Goal: Information Seeking & Learning: Learn about a topic

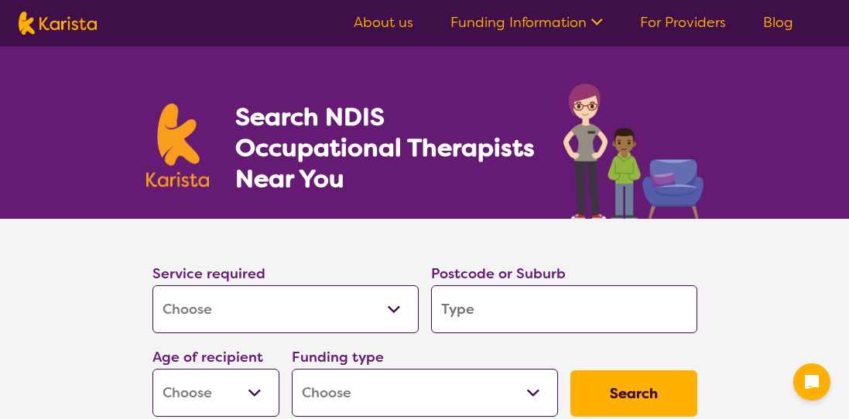
select select "[MEDICAL_DATA]"
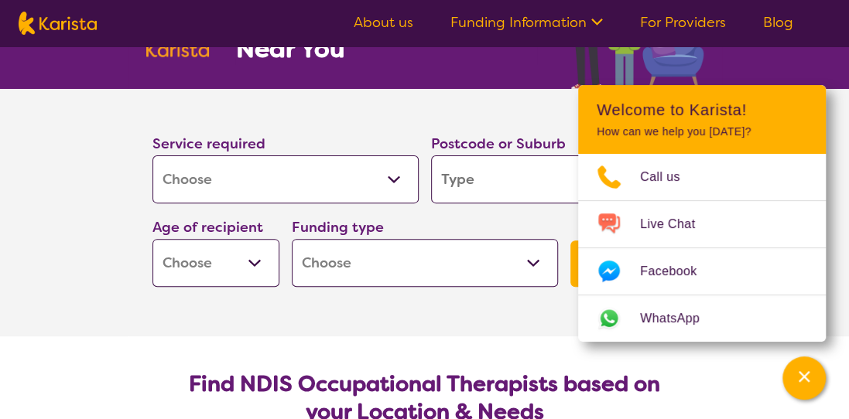
scroll to position [155, 0]
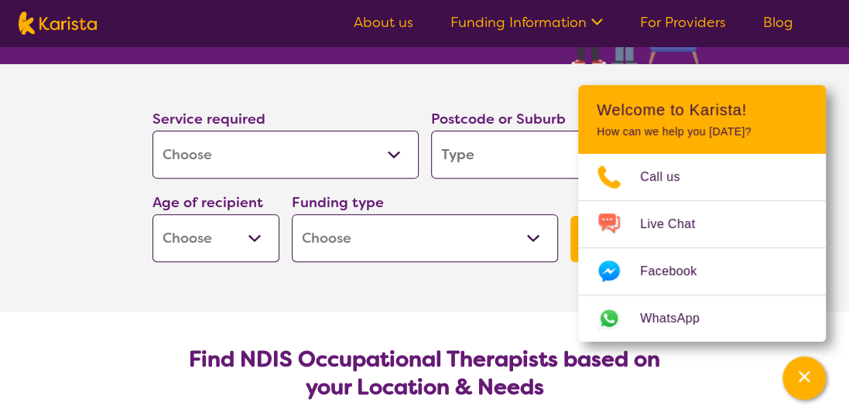
click at [523, 312] on section "Find NDIS Occupational Therapists based on your Location & Needs Karista provid…" at bounding box center [425, 419] width 594 height 215
click at [826, 68] on section "Service required Allied Health Assistant Assessment ([MEDICAL_DATA] or [MEDICAL…" at bounding box center [424, 188] width 849 height 248
click at [801, 372] on icon "Channel Menu" at bounding box center [803, 376] width 15 height 15
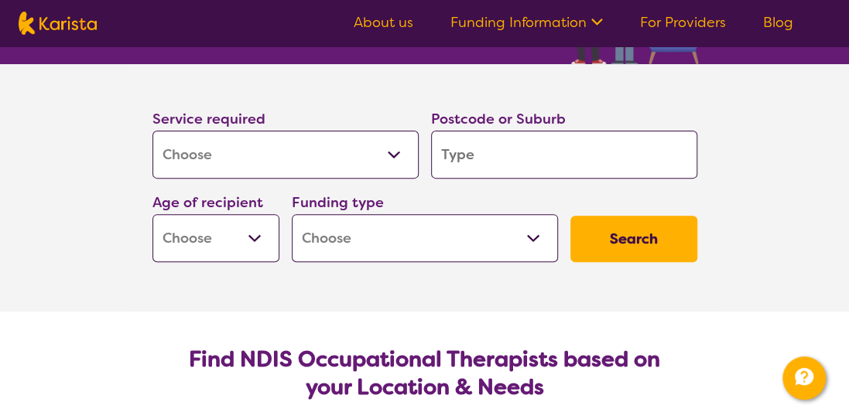
click at [395, 152] on select "Allied Health Assistant Assessment ([MEDICAL_DATA] or [MEDICAL_DATA]) Behaviour…" at bounding box center [285, 155] width 266 height 48
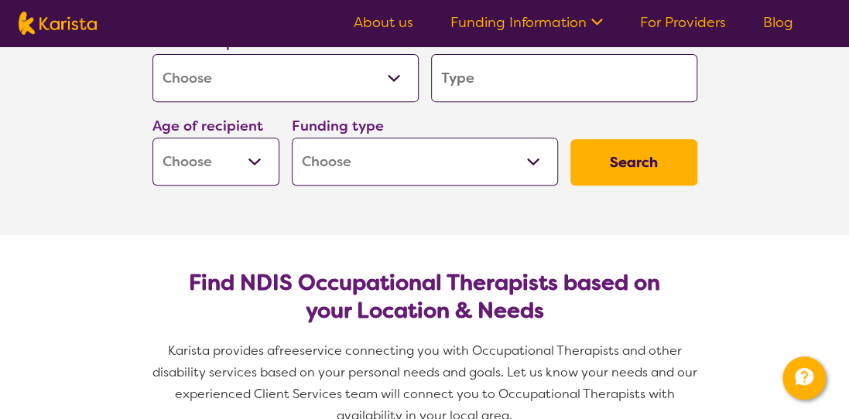
scroll to position [232, 0]
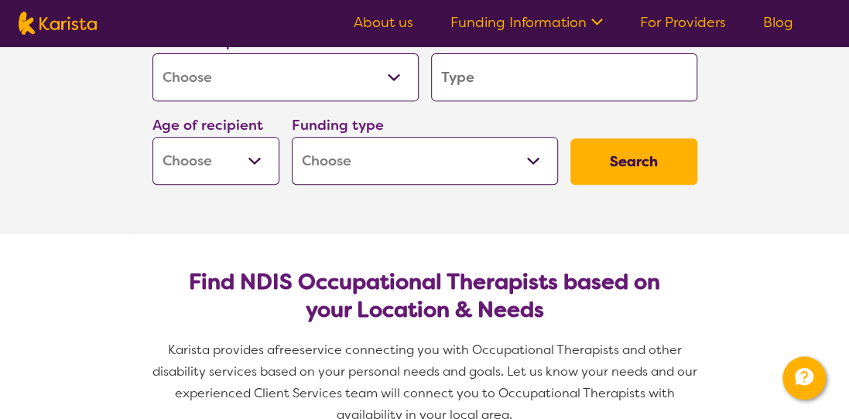
click at [391, 68] on select "Allied Health Assistant Assessment ([MEDICAL_DATA] or [MEDICAL_DATA]) Behaviour…" at bounding box center [285, 77] width 266 height 48
click at [483, 50] on label "Postcode or Suburb" at bounding box center [498, 41] width 135 height 19
click at [496, 73] on input "search" at bounding box center [564, 77] width 266 height 48
click at [495, 73] on input "search" at bounding box center [564, 77] width 266 height 48
click at [496, 80] on input "search" at bounding box center [564, 77] width 266 height 48
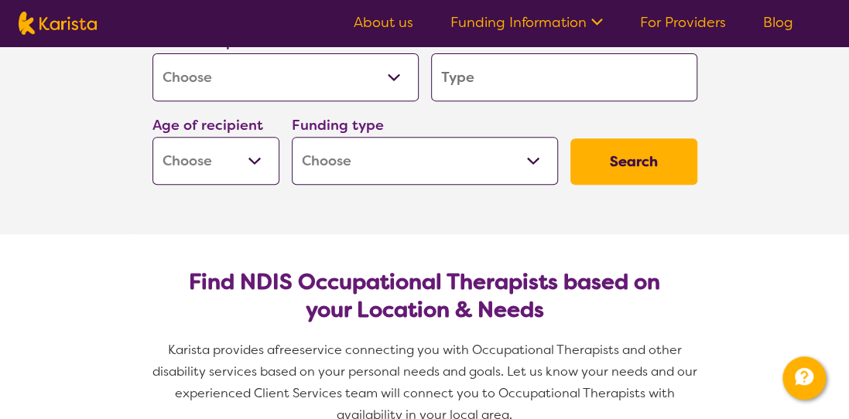
click at [481, 80] on input "search" at bounding box center [564, 77] width 266 height 48
type input "D"
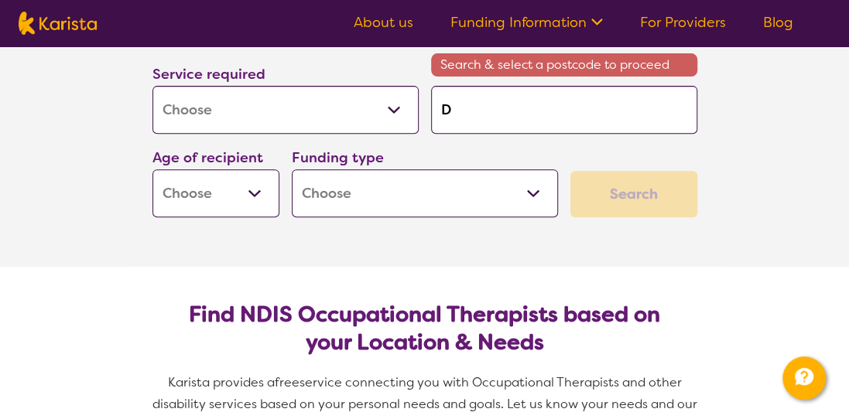
type input "Dr"
type input "Dri"
type input "Driv"
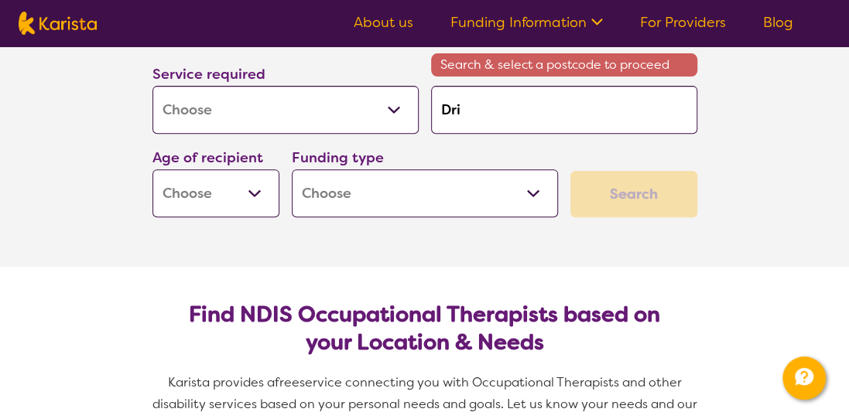
type input "Driv"
type input "Drivi"
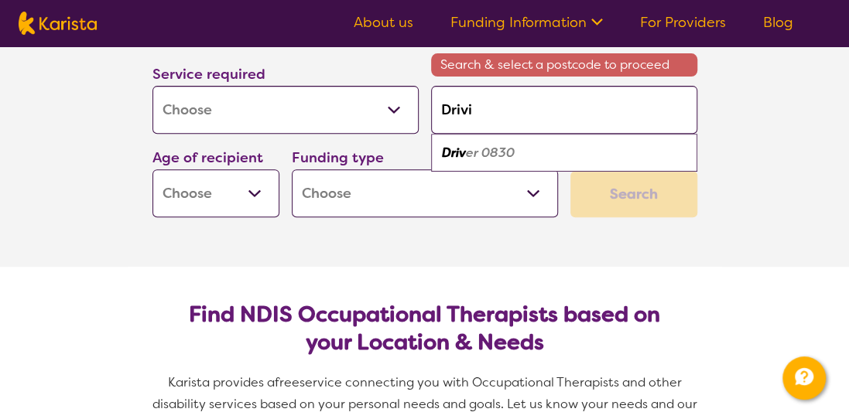
type input "Drivin"
type input "Driving"
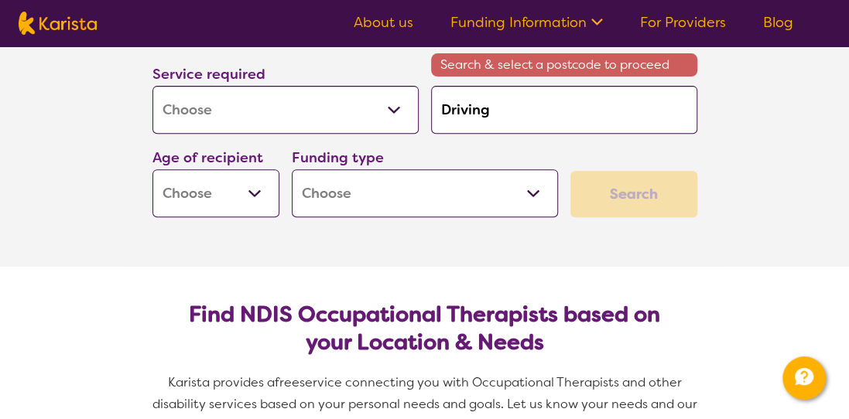
type input "Driving"
type input "Driving A"
type input "Driving As"
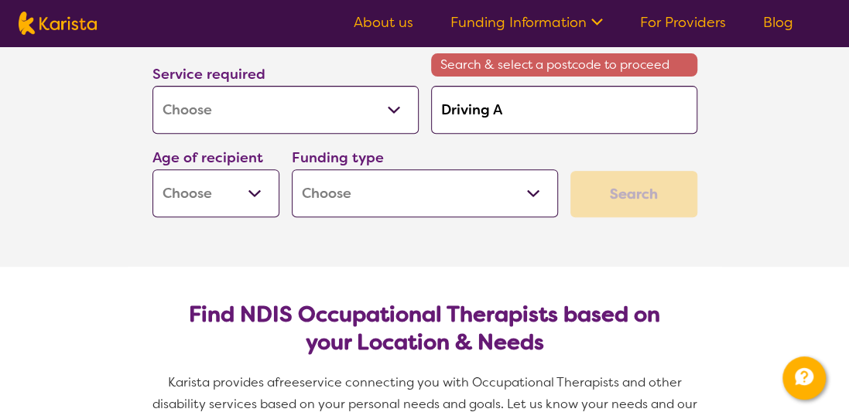
type input "Driving As"
type input "Driving Ass"
type input "Driving Asss"
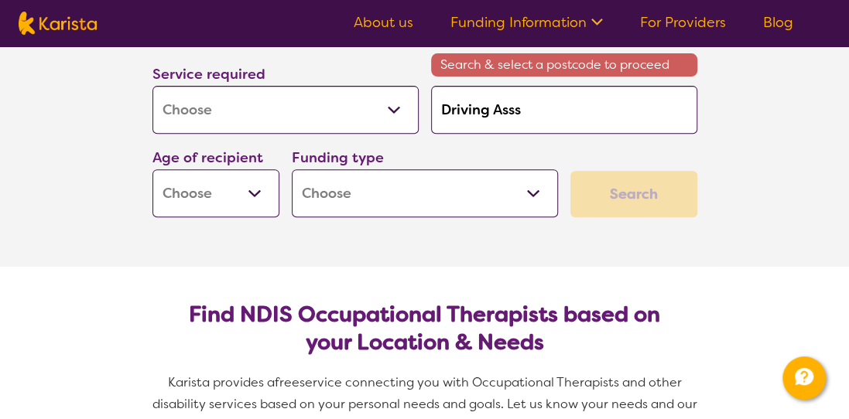
type input "Driving Assse"
type input "Driving Assses"
type input "Driving Asssess"
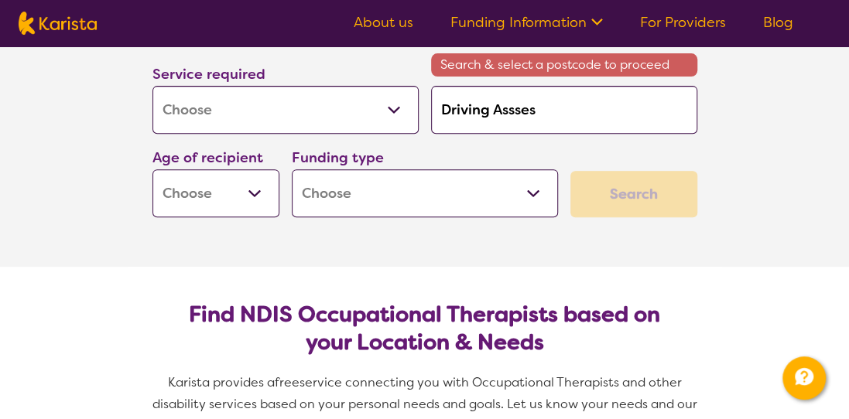
type input "Driving Asssess"
type input "Driving Asssessm"
type input "Driving Asssessme"
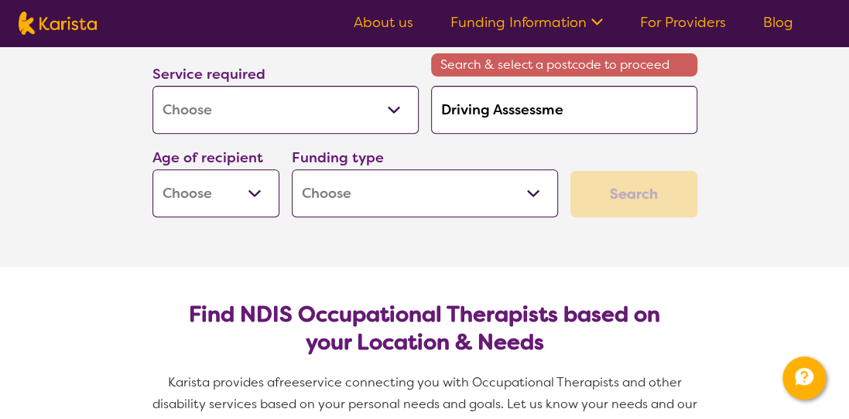
type input "Driving Asssessmen"
type input "Driving Asssessment"
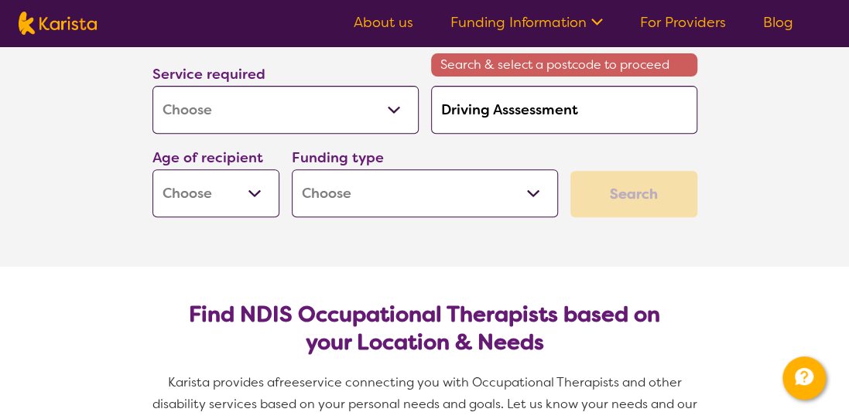
click at [249, 190] on select "Early Childhood - 0 to 9 Child - 10 to 11 Adolescent - 12 to 17 Adult - 18 to 6…" at bounding box center [215, 193] width 127 height 48
select select "AD"
click at [152, 169] on select "Early Childhood - 0 to 9 Child - 10 to 11 Adolescent - 12 to 17 Adult - 18 to 6…" at bounding box center [215, 193] width 127 height 48
select select "AD"
click at [532, 192] on select "Home Care Package (HCP) National Disability Insurance Scheme (NDIS) I don't know" at bounding box center [425, 193] width 266 height 48
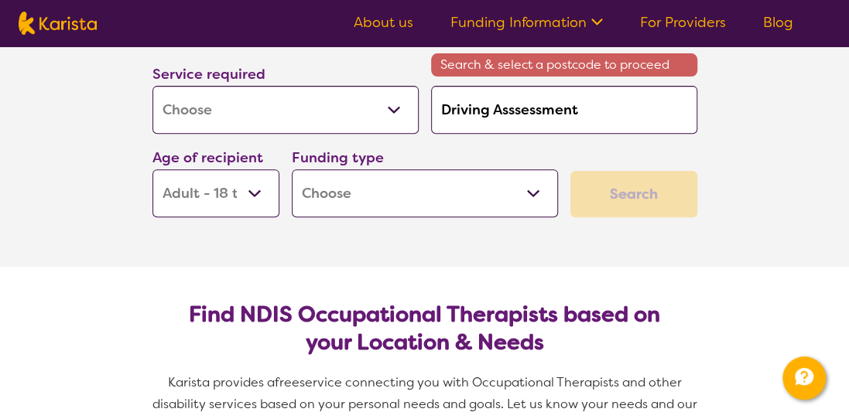
select select "i-don-t-know"
click at [292, 169] on select "Home Care Package (HCP) National Disability Insurance Scheme (NDIS) I don't know" at bounding box center [425, 193] width 266 height 48
select select "i-don-t-know"
click at [542, 193] on select "Home Care Package (HCP) National Disability Insurance Scheme (NDIS) I don't know" at bounding box center [425, 193] width 266 height 48
click at [648, 186] on div "Search" at bounding box center [633, 194] width 127 height 46
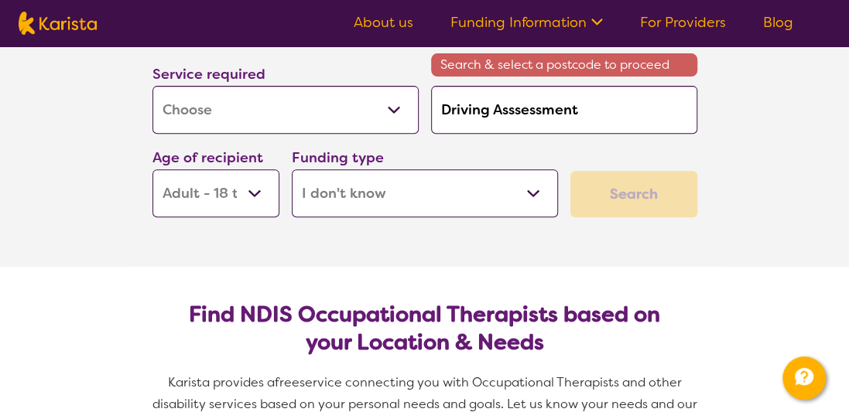
click at [648, 186] on div "Search" at bounding box center [633, 194] width 127 height 46
click at [530, 190] on select "Home Care Package (HCP) National Disability Insurance Scheme (NDIS) I don't know" at bounding box center [425, 193] width 266 height 48
select select
click at [292, 169] on select "Home Care Package (HCP) National Disability Insurance Scheme (NDIS) I don't know" at bounding box center [425, 193] width 266 height 48
select select
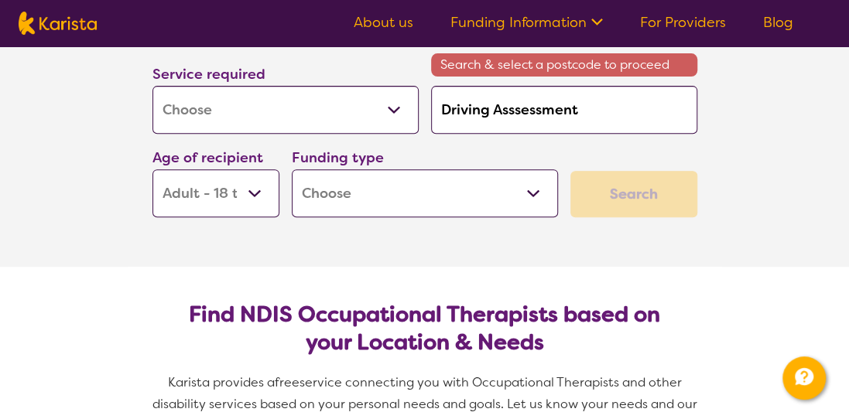
click at [525, 190] on select "Home Care Package (HCP) National Disability Insurance Scheme (NDIS) I don't know" at bounding box center [425, 193] width 266 height 48
click at [535, 192] on select "Home Care Package (HCP) National Disability Insurance Scheme (NDIS) I don't know" at bounding box center [425, 193] width 266 height 48
select select "i-don-t-know"
click at [292, 169] on select "Home Care Package (HCP) National Disability Insurance Scheme (NDIS) I don't know" at bounding box center [425, 193] width 266 height 48
select select "i-don-t-know"
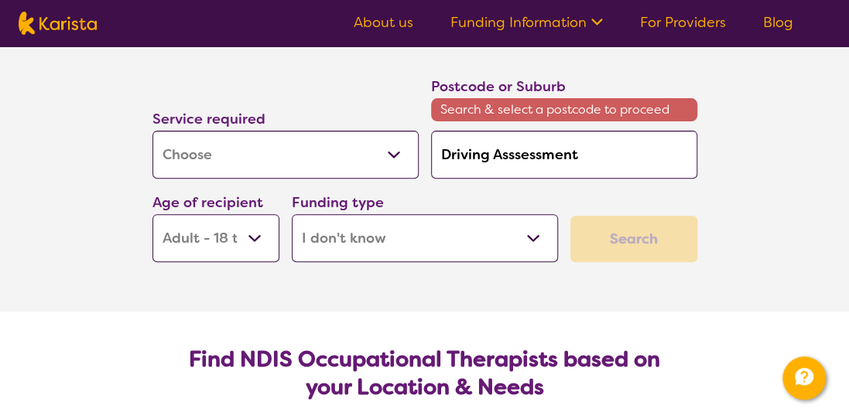
scroll to position [155, 0]
